Goal: Obtain resource: Download file/media

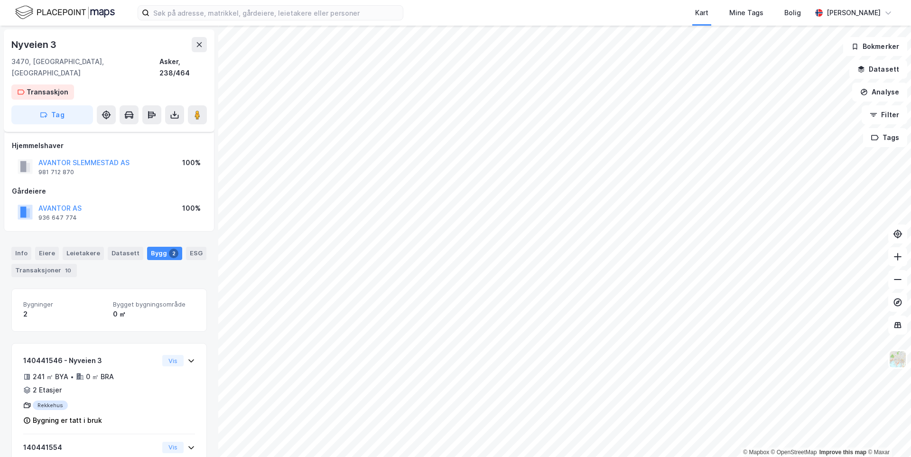
scroll to position [55, 0]
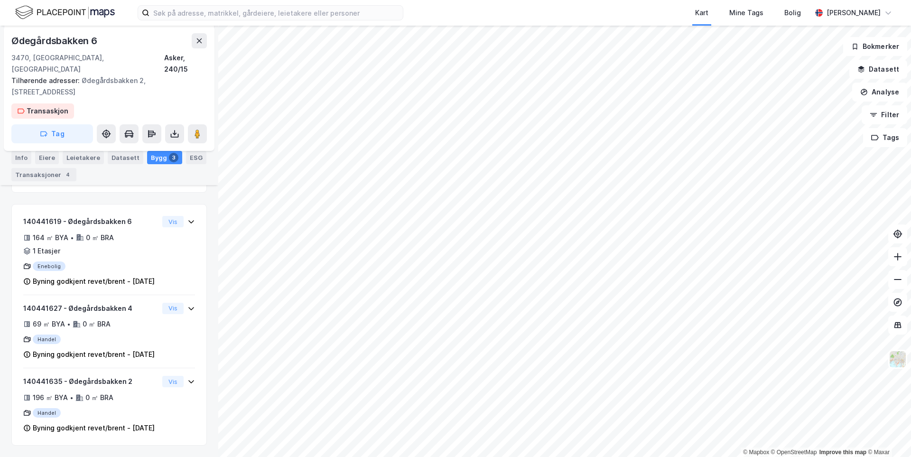
scroll to position [166, 0]
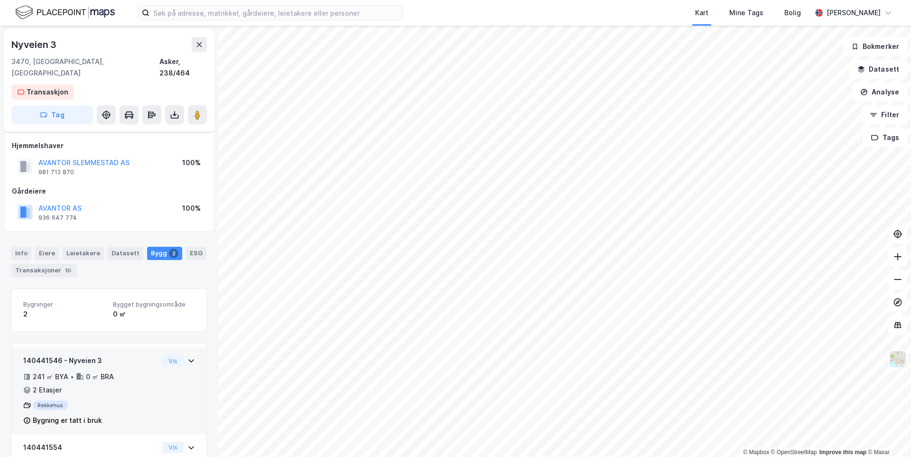
scroll to position [55, 0]
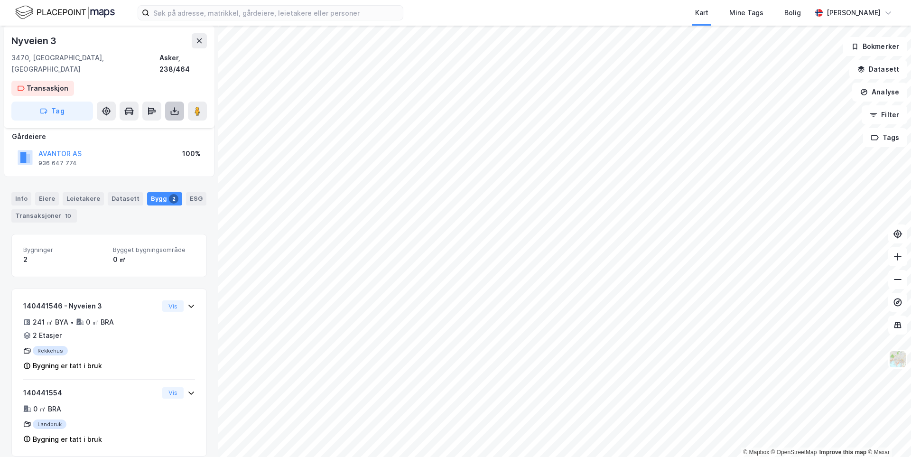
click at [174, 107] on button at bounding box center [174, 110] width 19 height 19
click at [161, 141] on div "Last ned matrikkelrapport" at bounding box center [139, 145] width 78 height 8
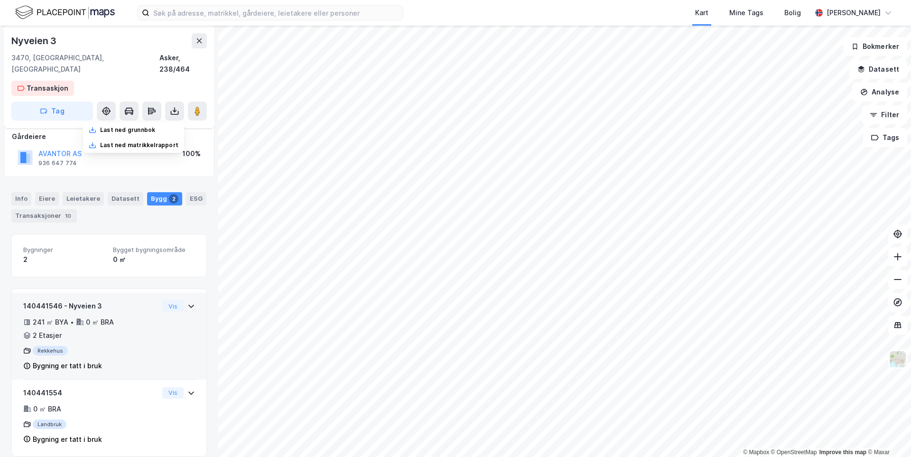
click at [102, 363] on div "140441546 - Nyveien 3 241 ㎡ BYA • 0 ㎡ BRA • 2 Etasjer Rekkehus Bygning er tatt …" at bounding box center [90, 339] width 135 height 79
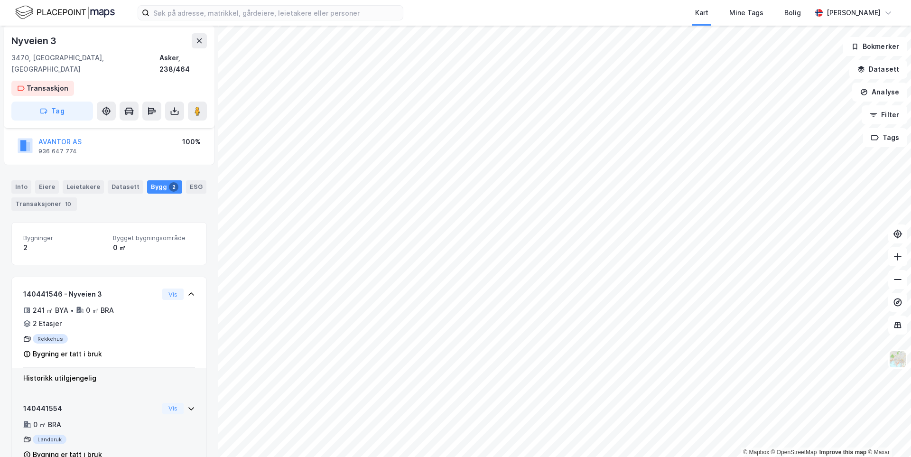
scroll to position [34, 0]
